Goal: Task Accomplishment & Management: Manage account settings

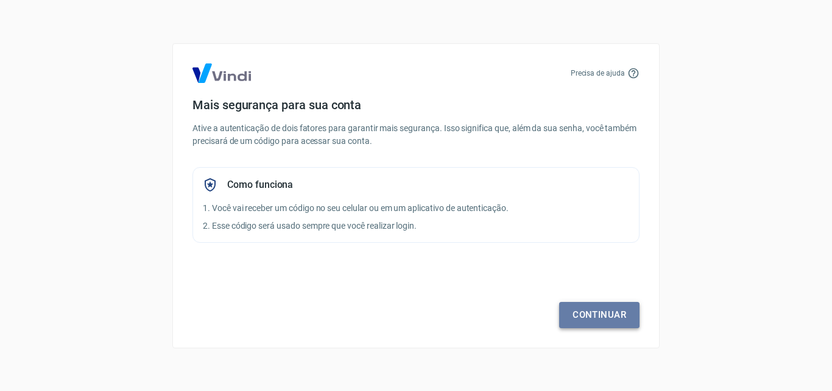
click at [594, 313] on link "Continuar" at bounding box center [599, 315] width 80 height 26
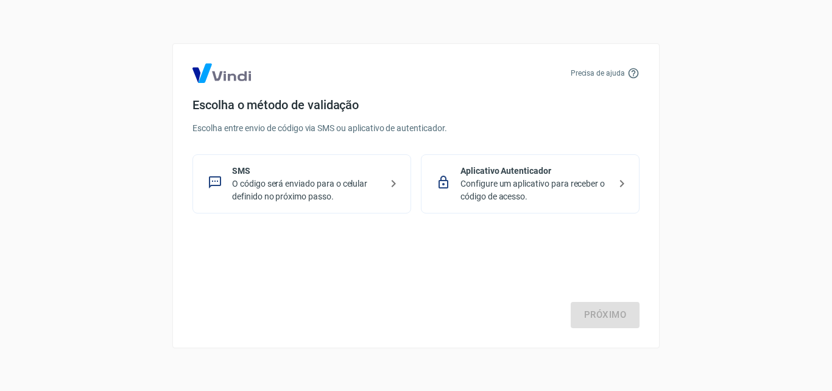
click at [368, 180] on p "O código será enviado para o celular definido no próximo passo." at bounding box center [306, 190] width 149 height 26
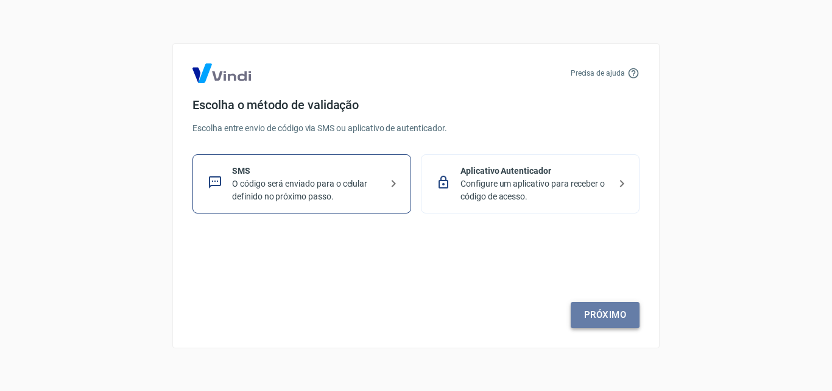
click at [594, 308] on link "Próximo" at bounding box center [605, 315] width 69 height 26
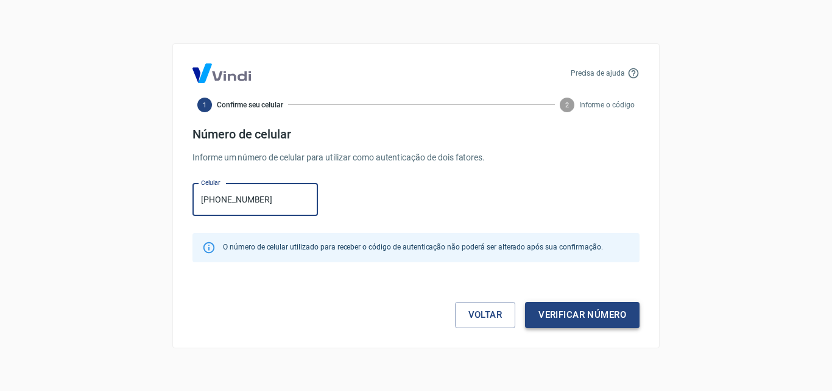
type input "[PHONE_NUMBER]"
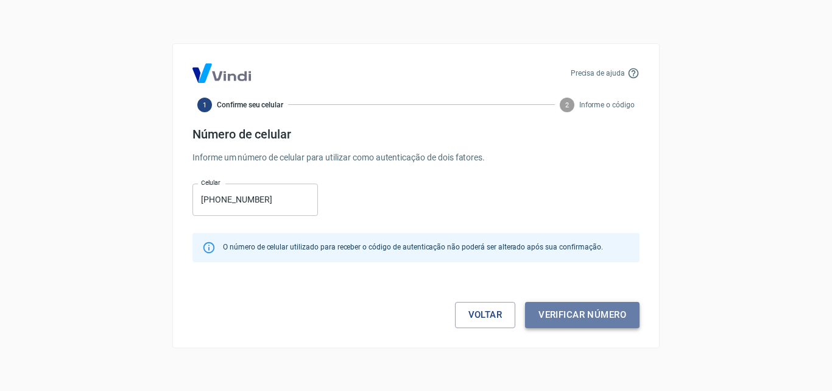
click at [578, 319] on button "Verificar número" at bounding box center [582, 315] width 115 height 26
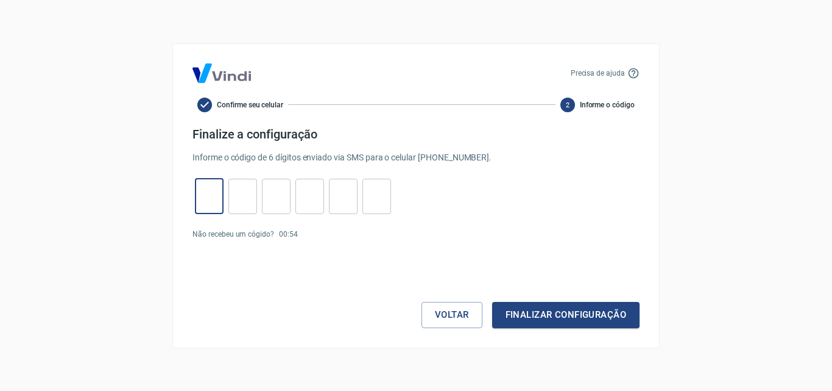
click at [205, 188] on input "tel" at bounding box center [209, 196] width 29 height 26
type input "0"
type input "9"
type input "2"
type input "0"
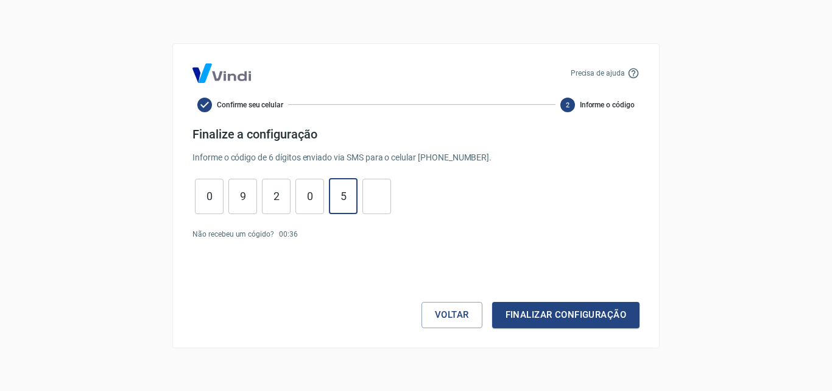
type input "5"
type input "1"
click at [580, 321] on button "Finalizar configuração" at bounding box center [565, 315] width 147 height 26
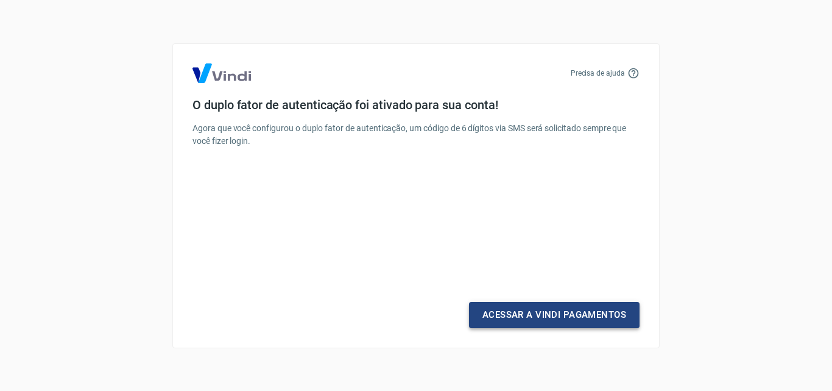
click at [578, 321] on link "Acessar a Vindi Pagamentos" at bounding box center [554, 315] width 171 height 26
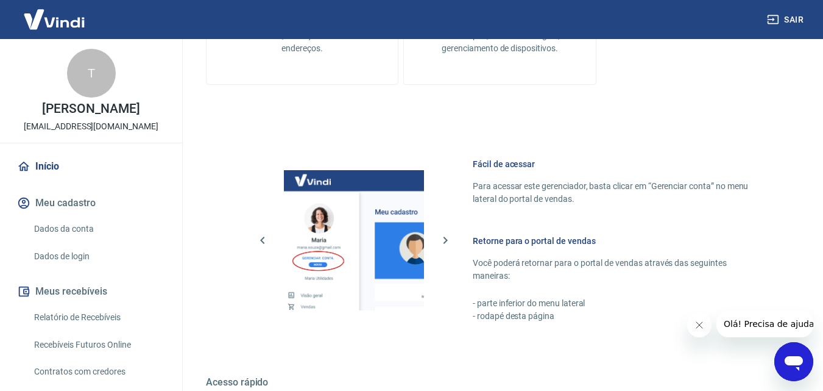
scroll to position [431, 0]
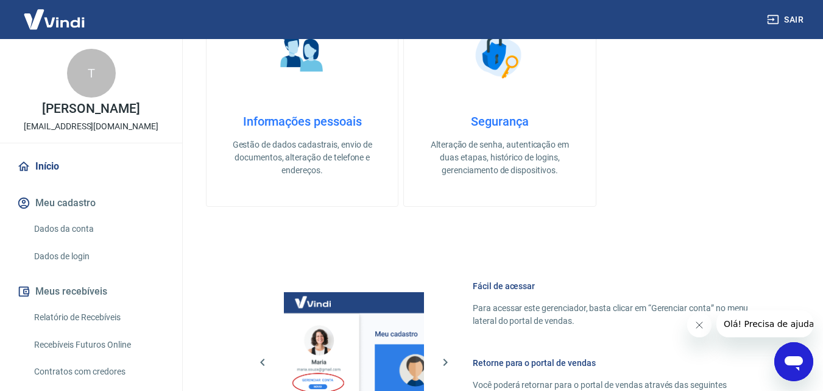
click at [68, 205] on button "Meu cadastro" at bounding box center [91, 203] width 153 height 27
click at [74, 232] on link "Dados da conta" at bounding box center [98, 228] width 138 height 25
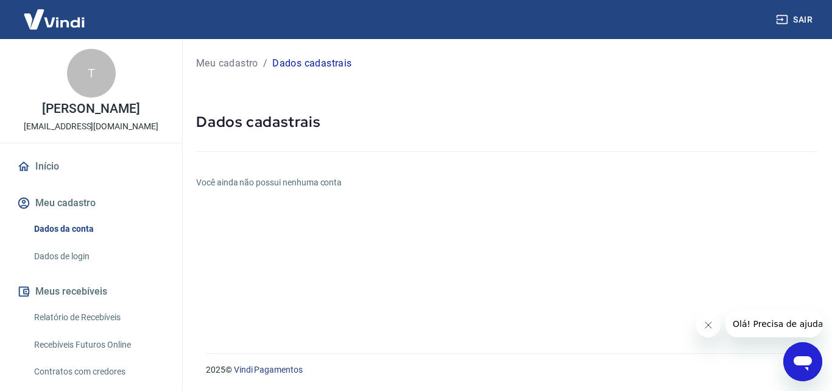
click at [79, 256] on link "Dados de login" at bounding box center [98, 256] width 138 height 25
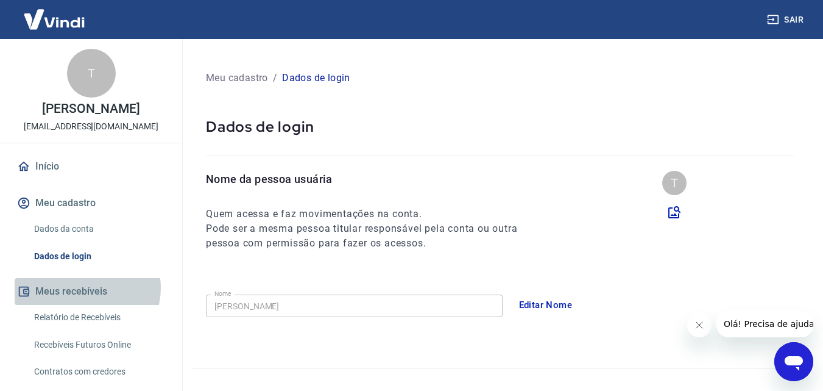
click at [87, 288] on button "Meus recebíveis" at bounding box center [91, 291] width 153 height 27
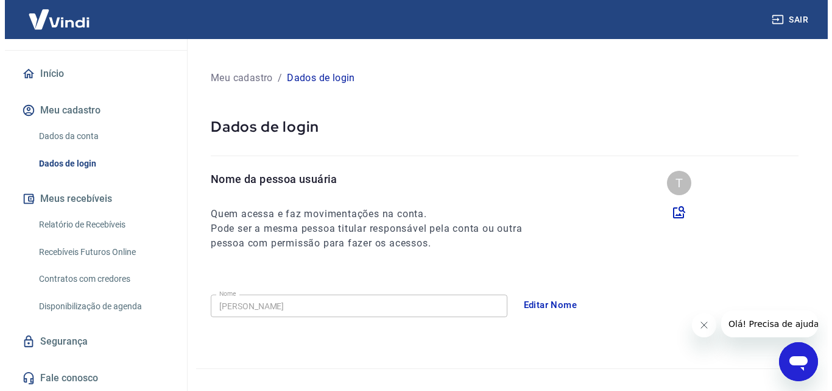
scroll to position [93, 0]
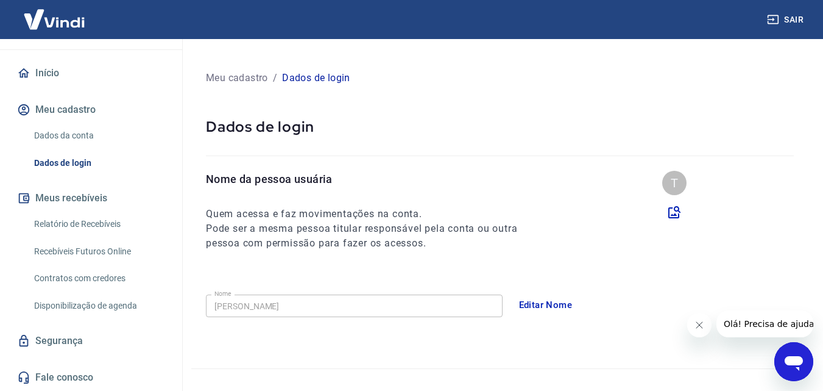
click at [90, 221] on link "Relatório de Recebíveis" at bounding box center [98, 223] width 138 height 25
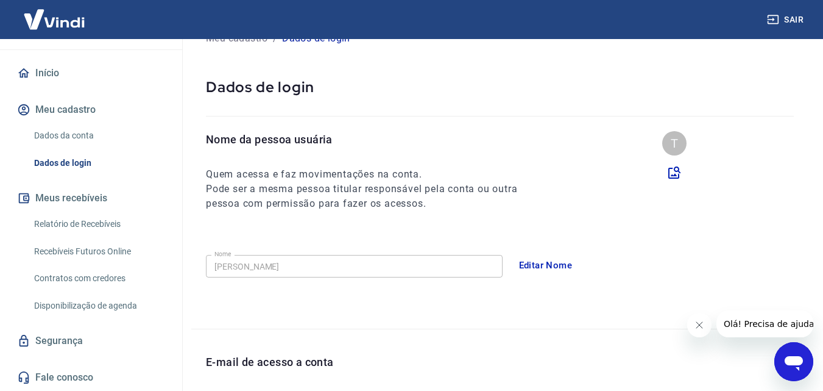
scroll to position [61, 0]
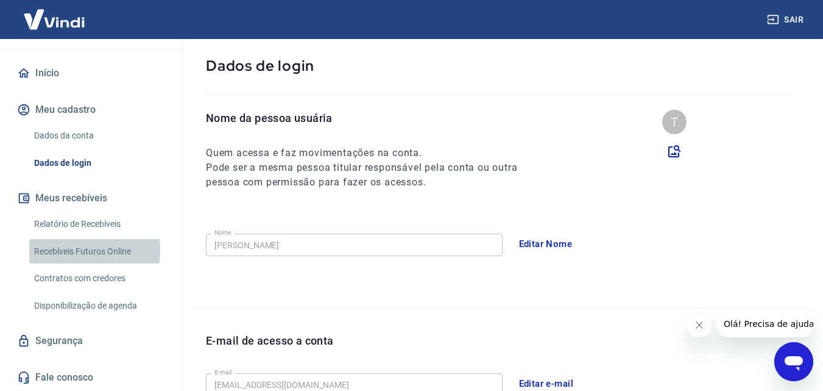
click at [82, 250] on link "Recebíveis Futuros Online" at bounding box center [98, 251] width 138 height 25
